Goal: Task Accomplishment & Management: Manage account settings

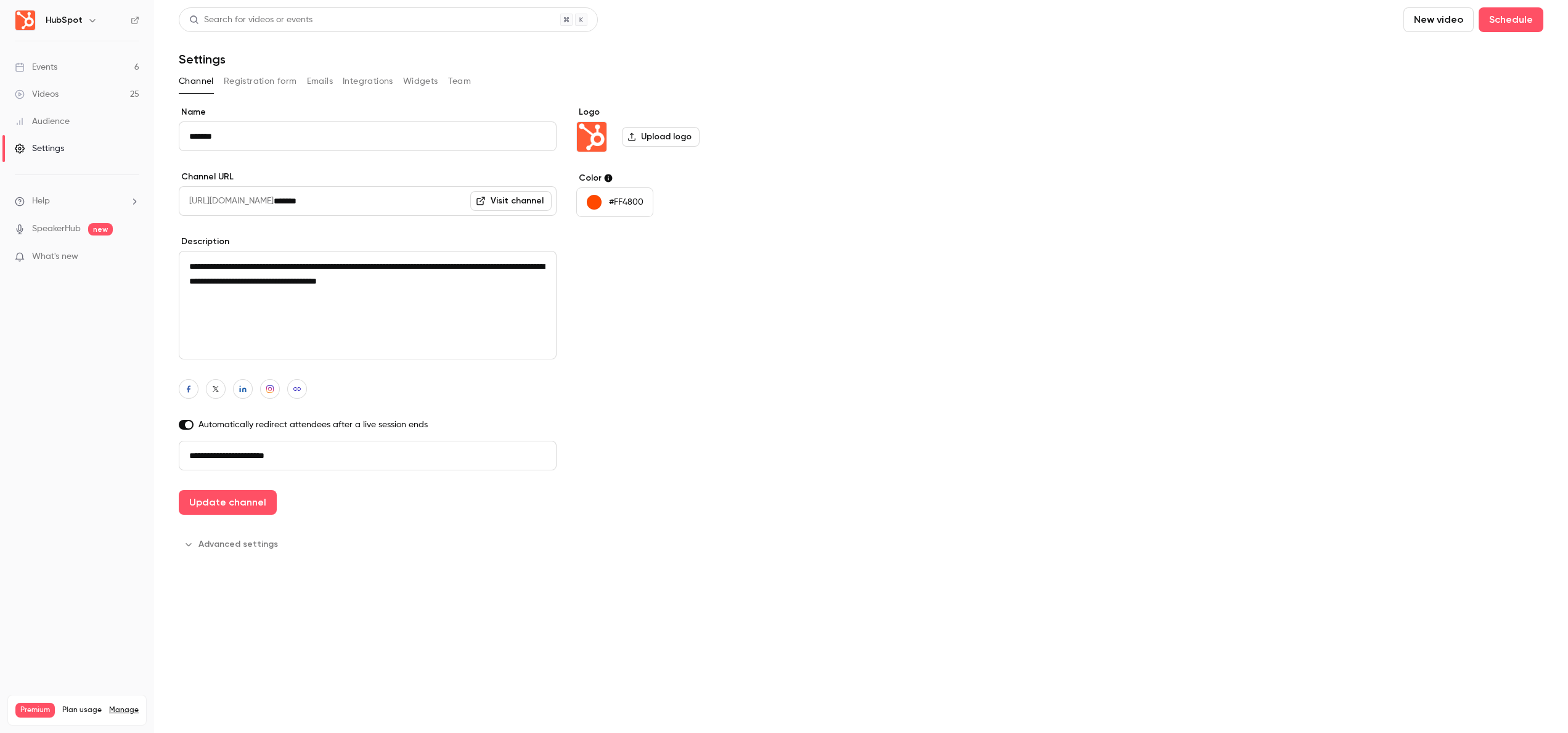
click at [603, 135] on img "Logo" at bounding box center [592, 137] width 30 height 30
click at [593, 135] on img "Logo" at bounding box center [592, 137] width 30 height 30
click at [660, 145] on label "Upload logo" at bounding box center [661, 137] width 78 height 20
click at [0, 0] on input "Upload logo" at bounding box center [0, 0] width 0 height 0
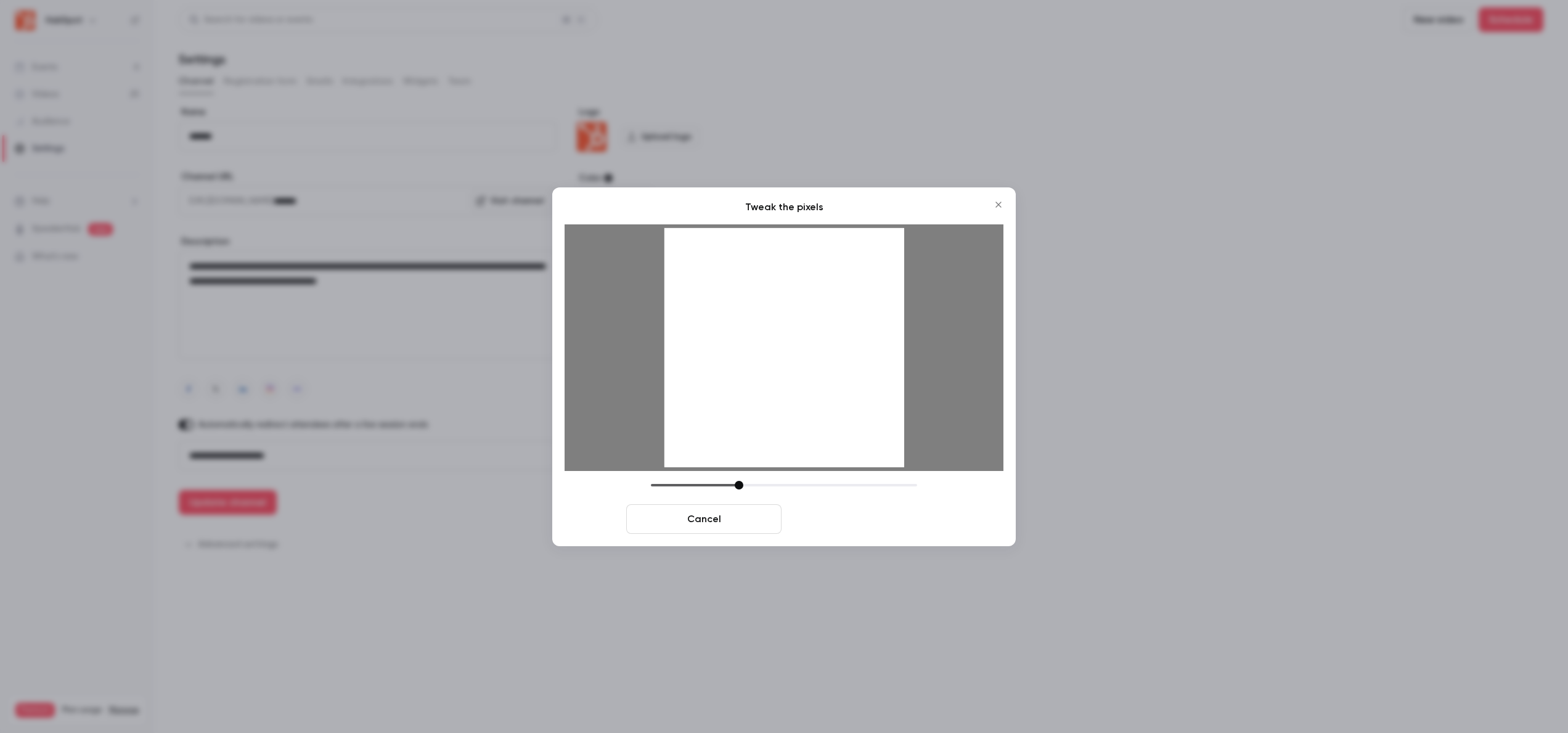
click at [849, 524] on button "Crop and save" at bounding box center [864, 519] width 155 height 30
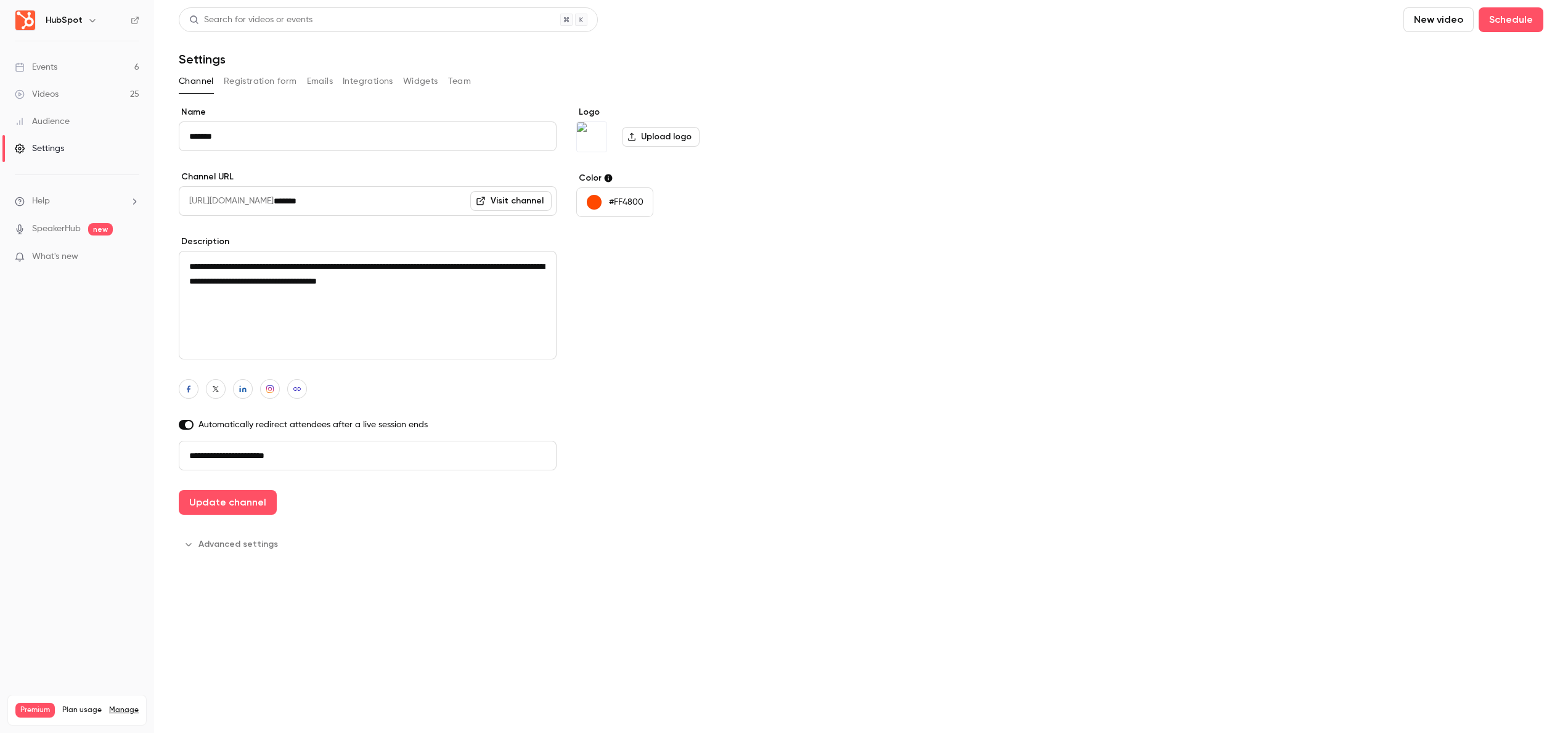
click at [634, 139] on icon "Logo" at bounding box center [631, 137] width 9 height 9
click at [0, 0] on input "Upload logo" at bounding box center [0, 0] width 0 height 0
click at [662, 135] on label "Upload logo" at bounding box center [661, 137] width 78 height 20
click at [0, 0] on input "Upload logo" at bounding box center [0, 0] width 0 height 0
click at [266, 254] on textarea "**********" at bounding box center [368, 305] width 378 height 108
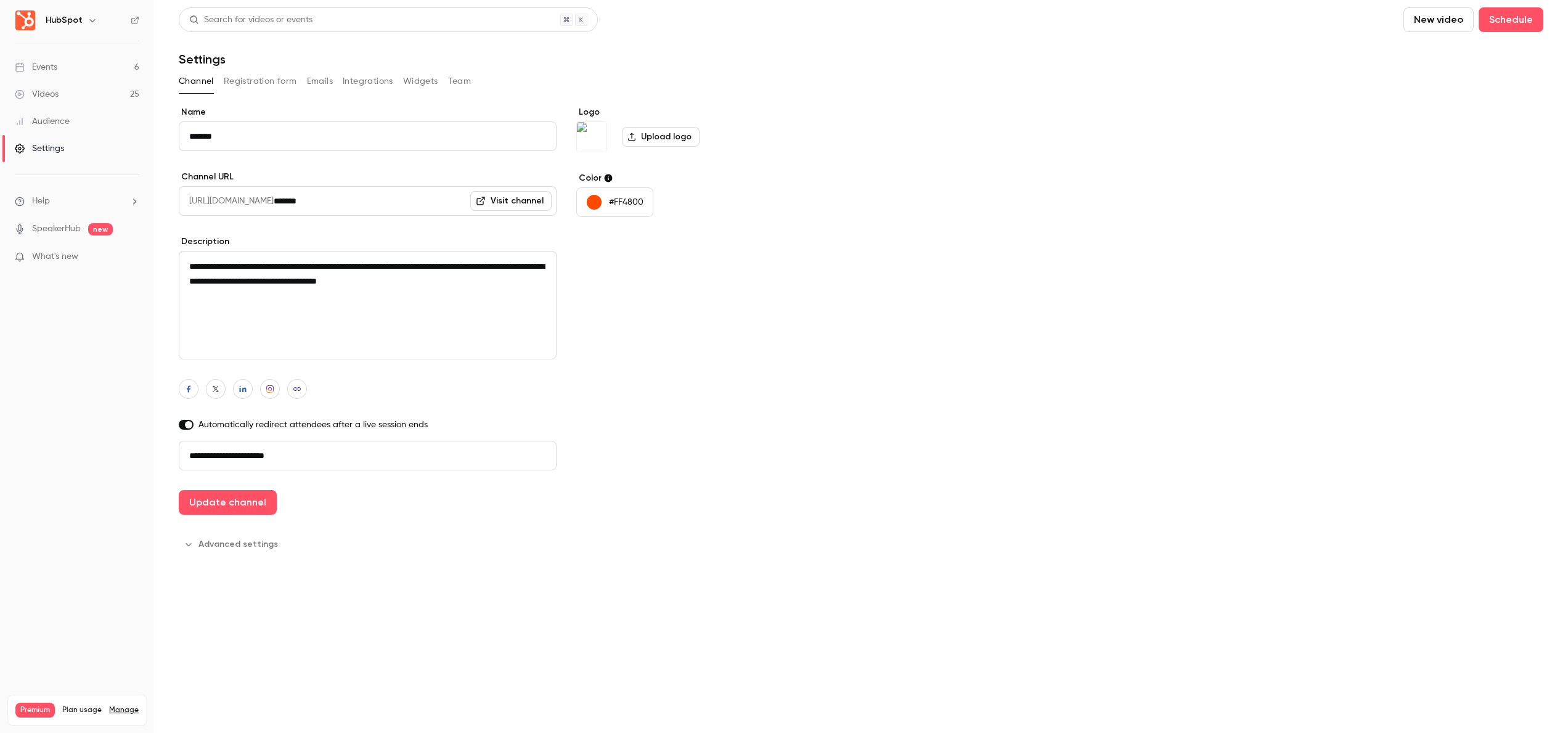
click at [263, 91] on div "Channel Registration form Emails Integrations Widgets Team" at bounding box center [861, 83] width 1365 height 24
click at [265, 85] on button "Registration form" at bounding box center [260, 81] width 73 height 20
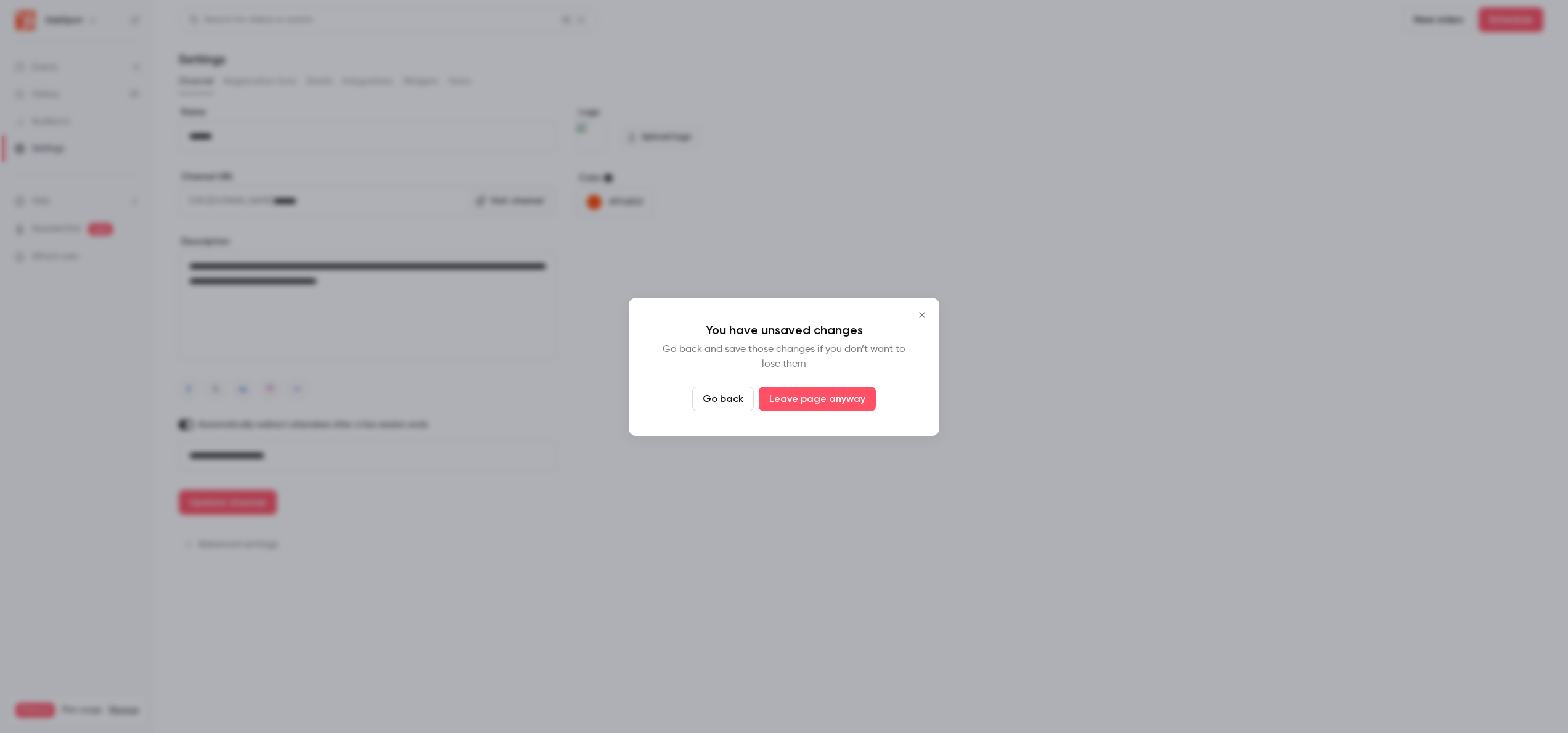
click at [709, 405] on button "Go back" at bounding box center [722, 398] width 61 height 24
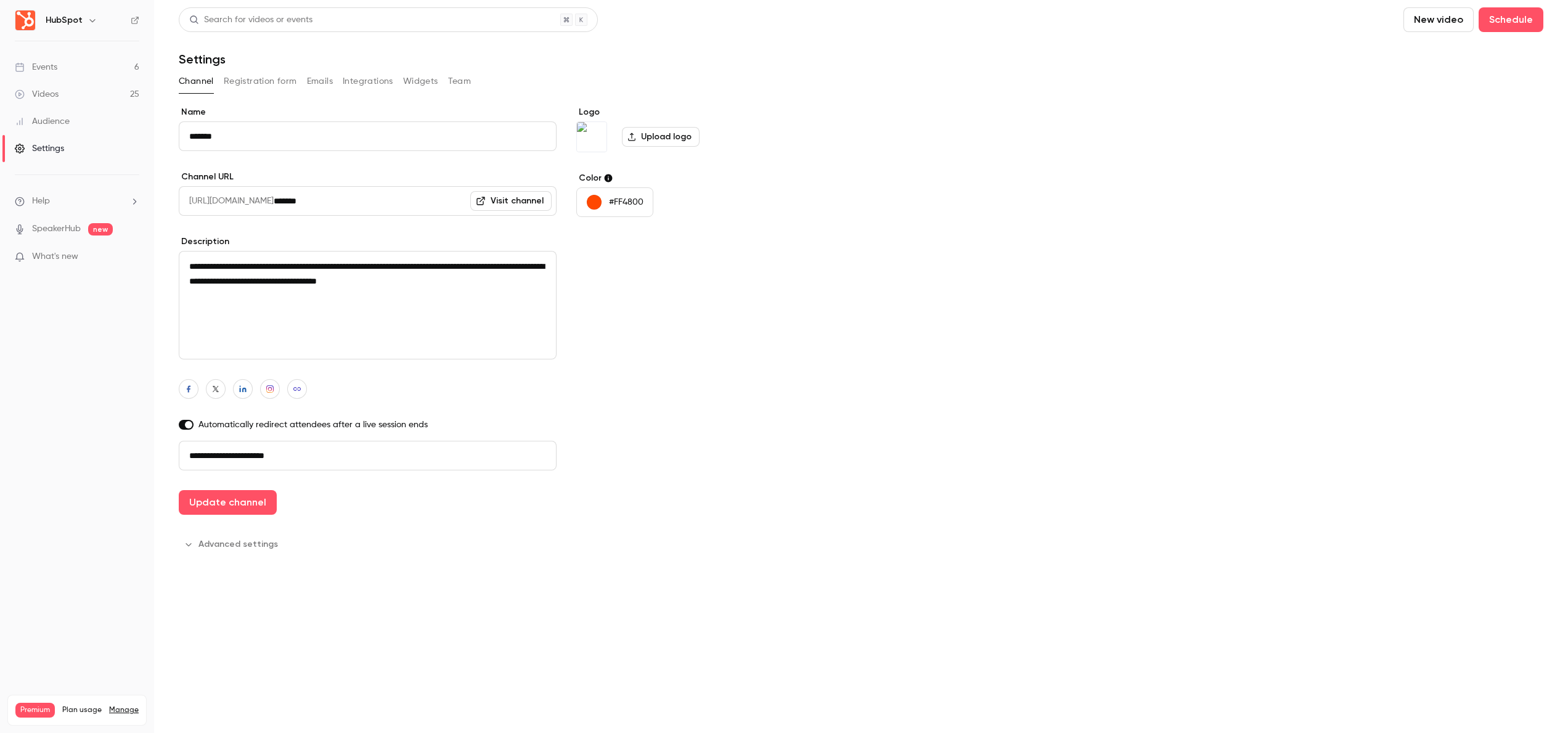
click at [634, 134] on icon "Logo" at bounding box center [631, 137] width 9 height 9
click at [0, 0] on input "Upload logo" at bounding box center [0, 0] width 0 height 0
click at [634, 138] on icon "Logo" at bounding box center [631, 137] width 9 height 9
click at [0, 0] on input "Upload logo" at bounding box center [0, 0] width 0 height 0
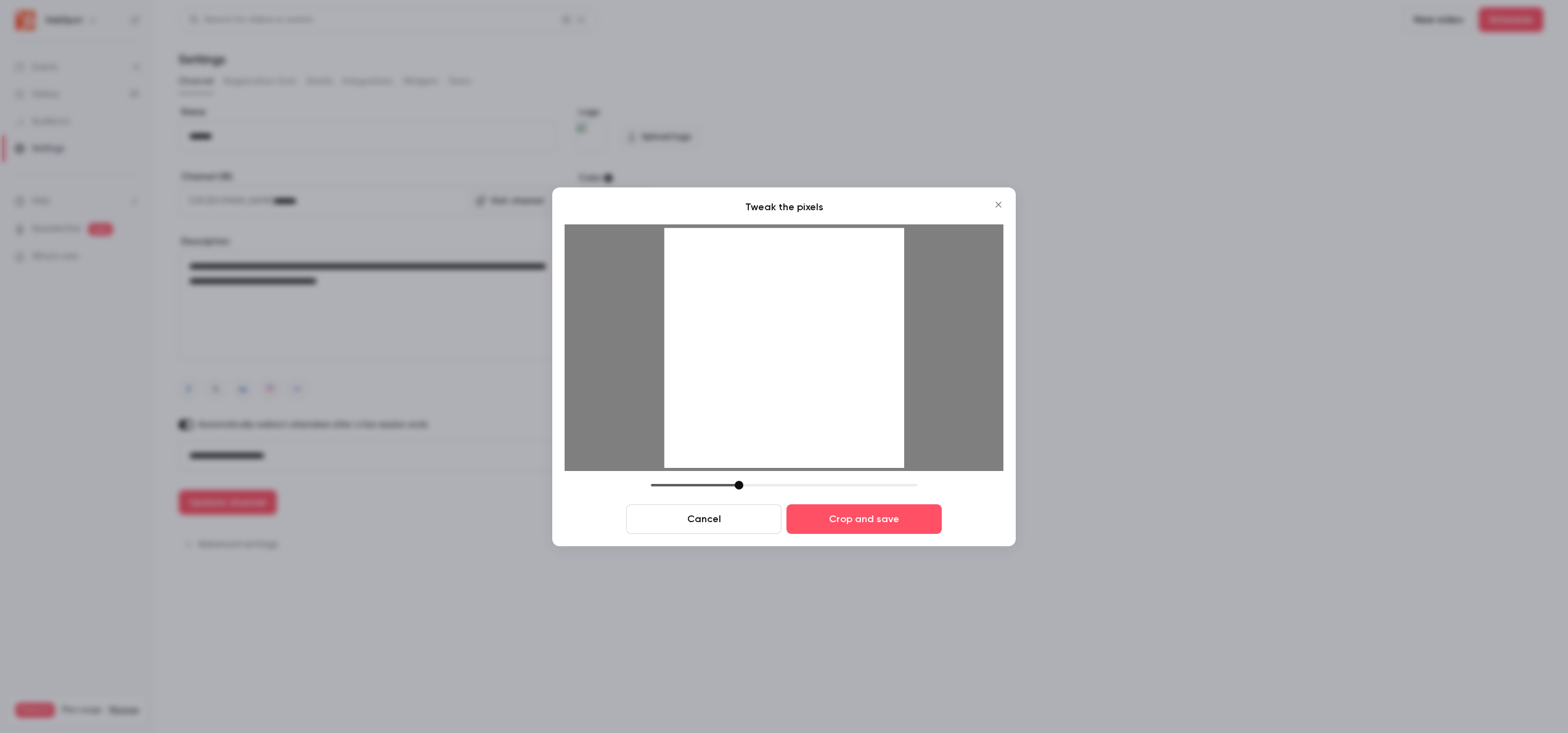
click at [776, 420] on div at bounding box center [784, 347] width 240 height 240
drag, startPoint x: 735, startPoint y: 485, endPoint x: 725, endPoint y: 487, distance: 10.2
click at [725, 487] on div at bounding box center [784, 485] width 266 height 9
click at [893, 518] on button "Crop and save" at bounding box center [864, 519] width 155 height 30
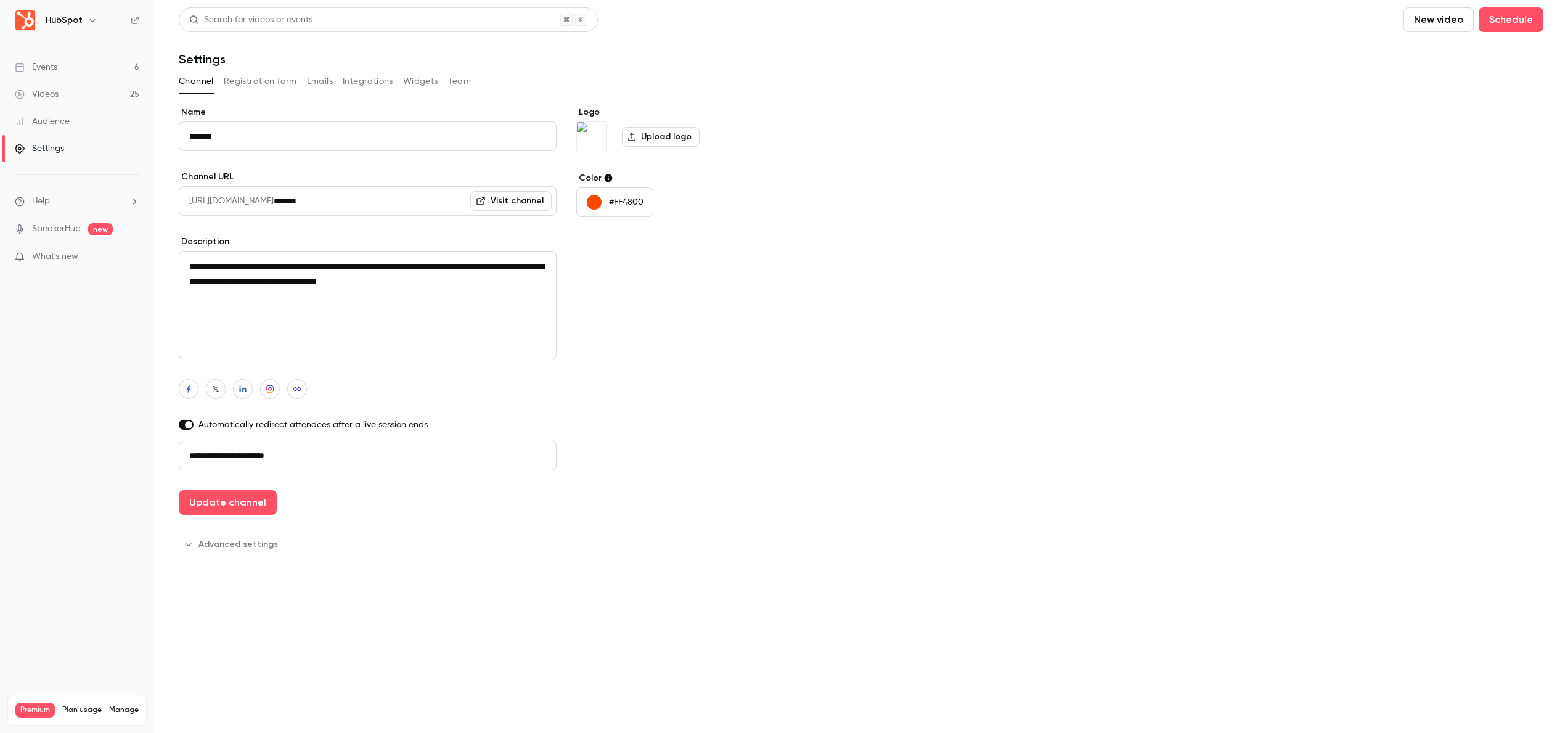
click at [685, 137] on label "Upload logo" at bounding box center [661, 137] width 78 height 20
click at [0, 0] on input "Upload logo" at bounding box center [0, 0] width 0 height 0
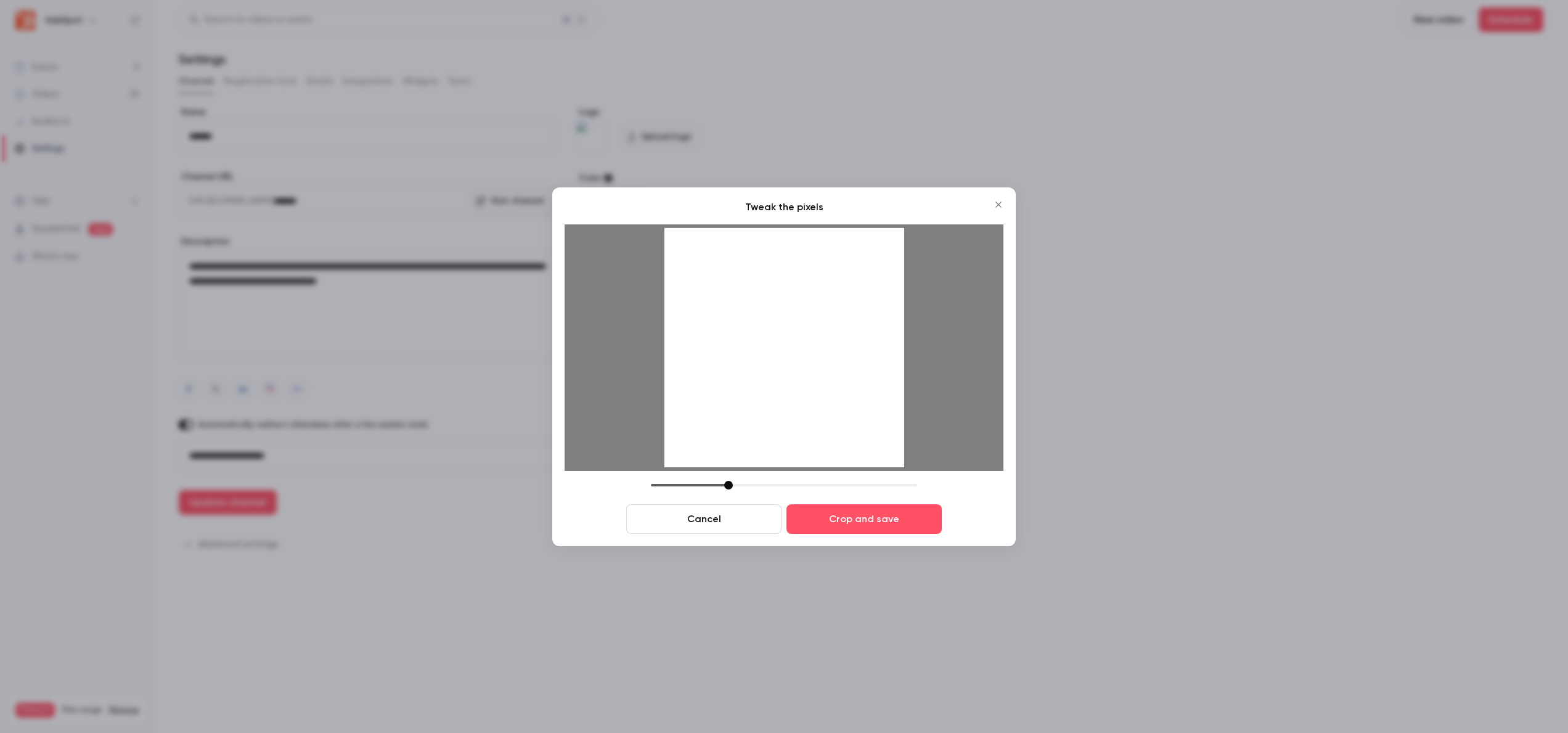
drag, startPoint x: 740, startPoint y: 480, endPoint x: 728, endPoint y: 483, distance: 12.4
click at [728, 483] on div at bounding box center [784, 485] width 266 height 9
click at [803, 414] on div at bounding box center [784, 347] width 240 height 240
drag, startPoint x: 867, startPoint y: 514, endPoint x: 759, endPoint y: 494, distance: 109.8
click at [759, 494] on div "Cancel Crop and save" at bounding box center [784, 507] width 439 height 53
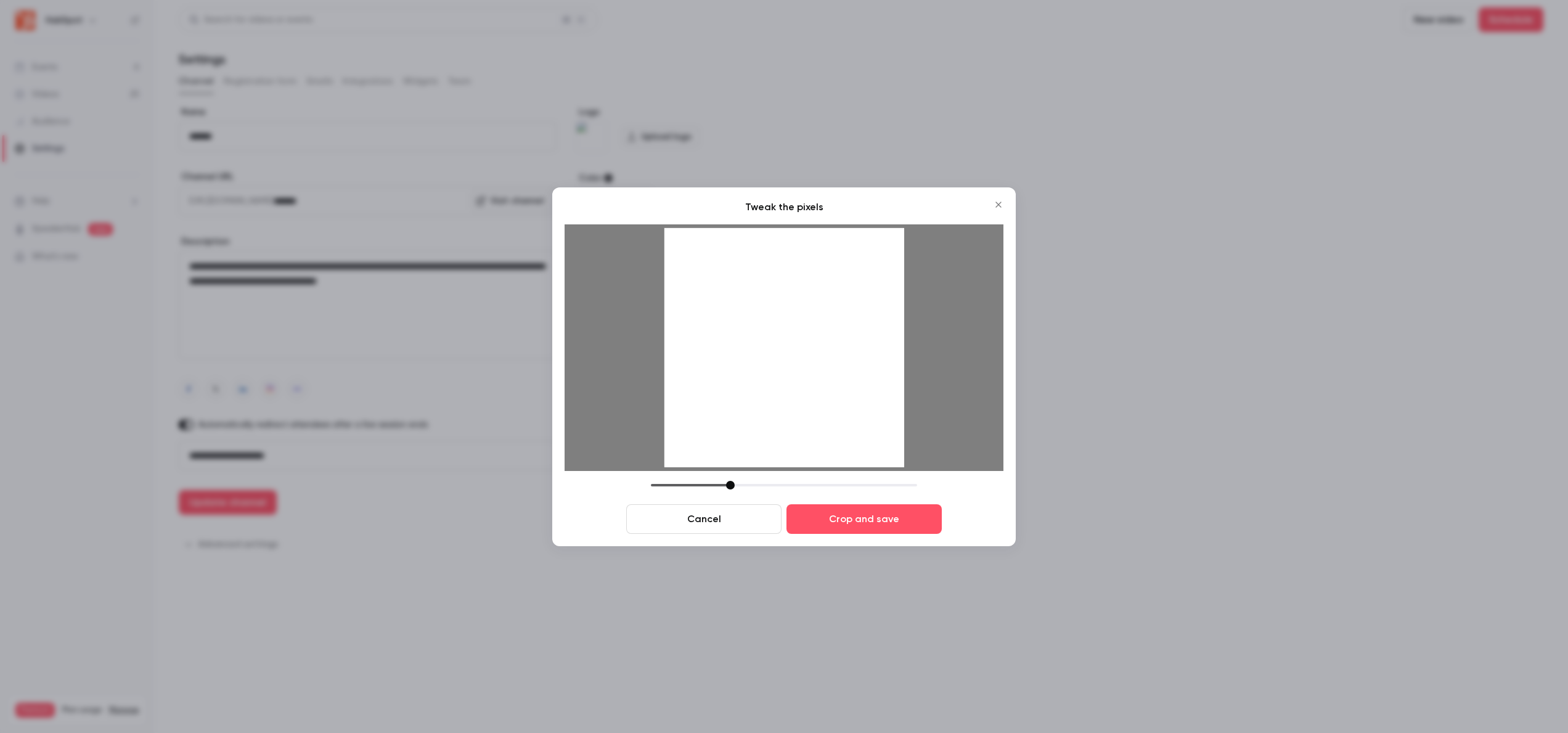
click at [730, 485] on div at bounding box center [784, 485] width 266 height 9
click at [856, 508] on button "Crop and save" at bounding box center [864, 519] width 155 height 30
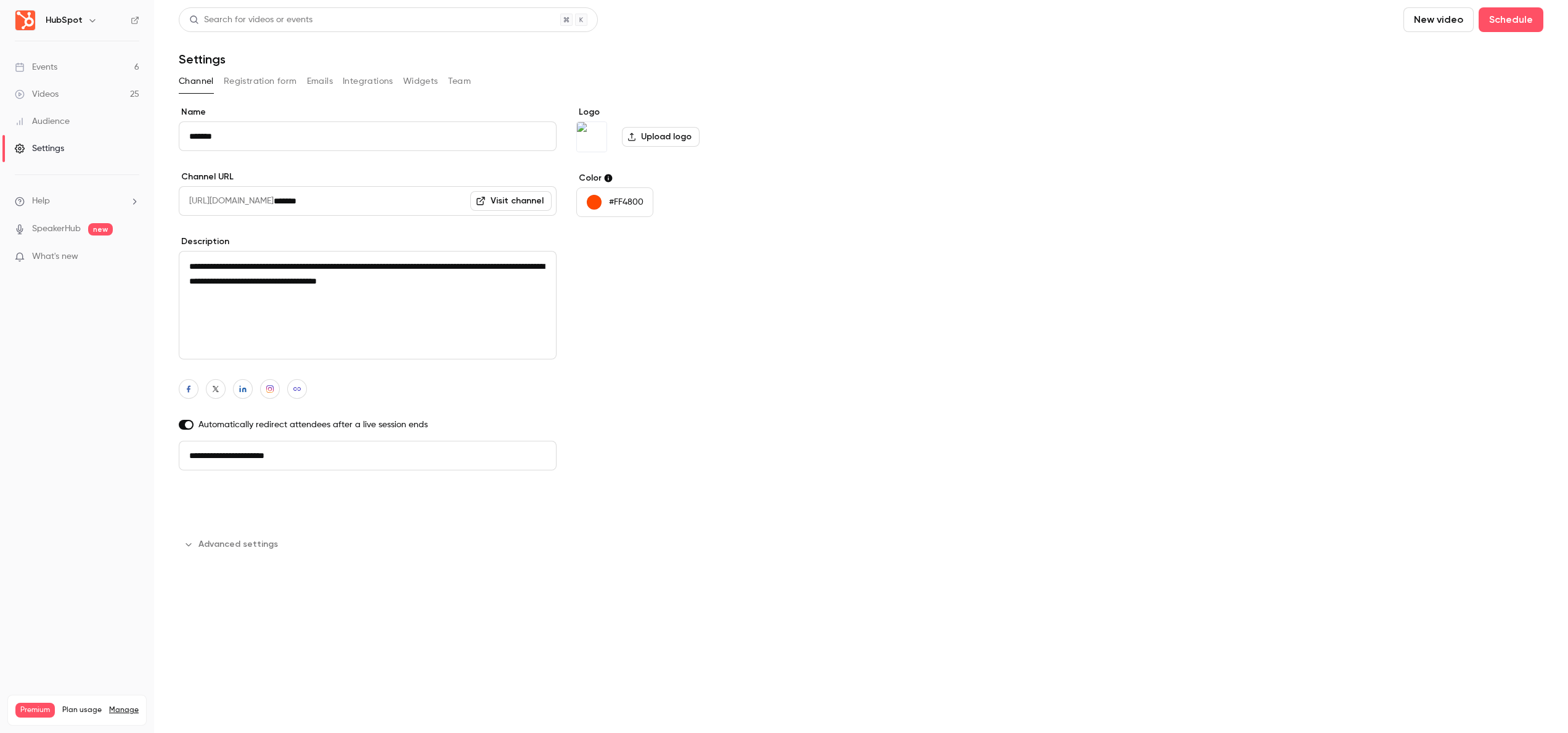
click at [219, 505] on button "Update channel" at bounding box center [228, 502] width 98 height 24
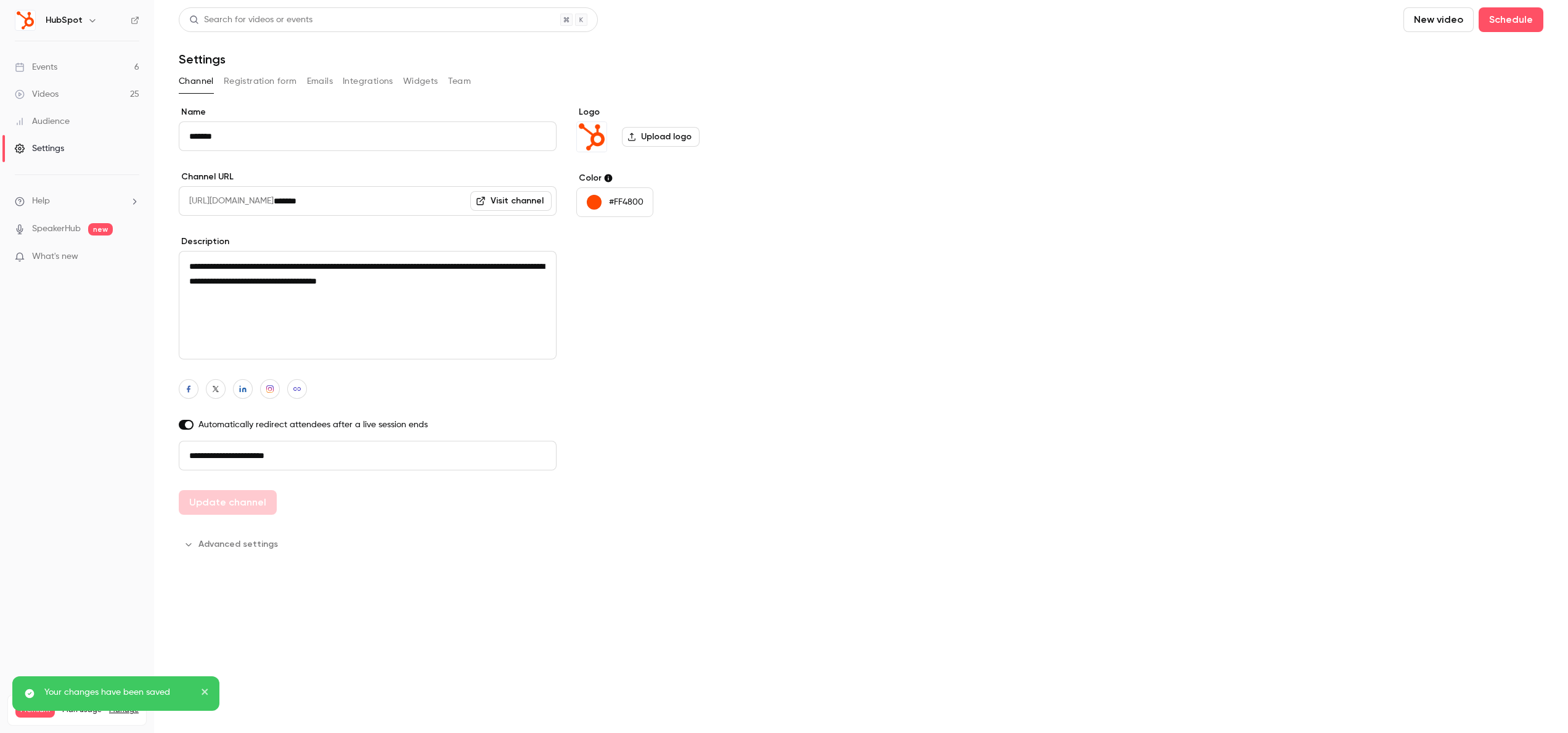
click at [85, 65] on link "Events 6" at bounding box center [77, 67] width 154 height 27
